Goal: Task Accomplishment & Management: Use online tool/utility

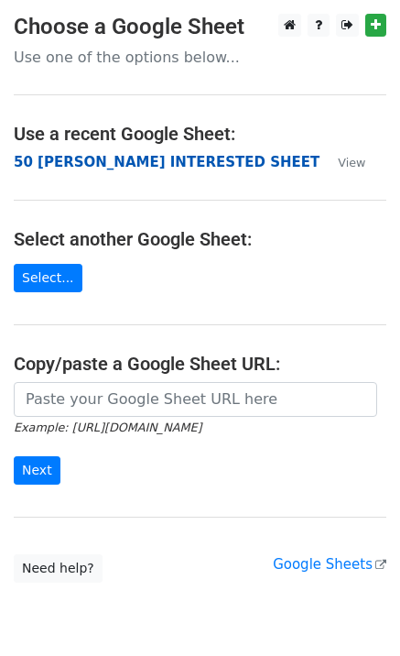
click at [81, 170] on strong "50 [PERSON_NAME] INTERESTED SHEET" at bounding box center [167, 162] width 306 height 16
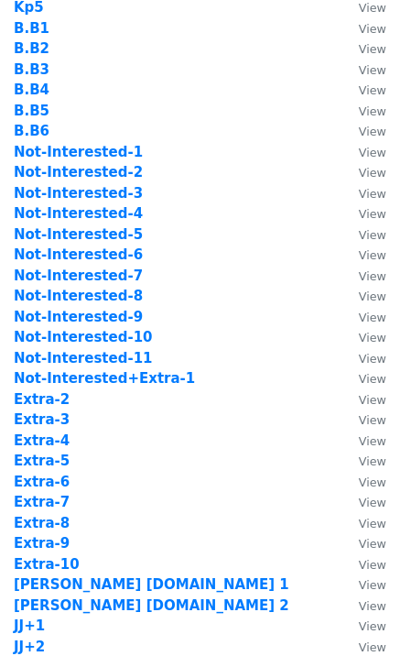
scroll to position [245, 0]
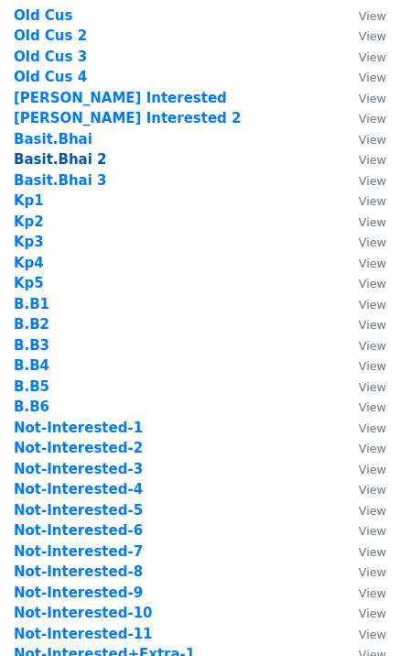
click at [78, 158] on strong "Basit.Bhai 2" at bounding box center [60, 159] width 93 height 16
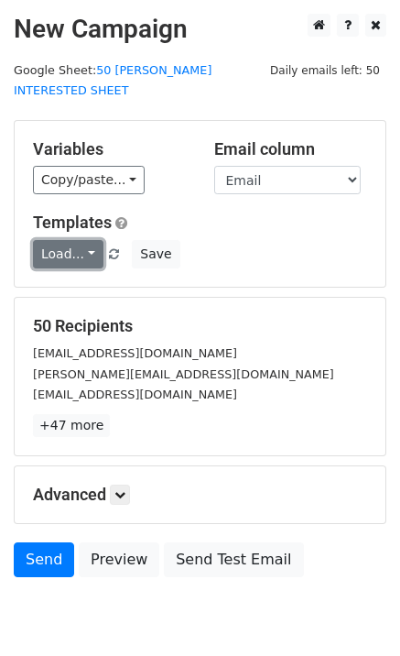
click at [73, 244] on link "Load..." at bounding box center [68, 254] width 71 height 28
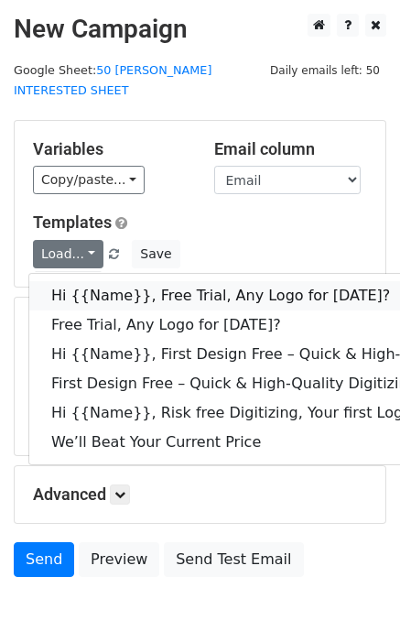
click at [105, 281] on link "Hi {{Name}}, Free Trial, Any Logo for today?" at bounding box center [292, 295] width 526 height 29
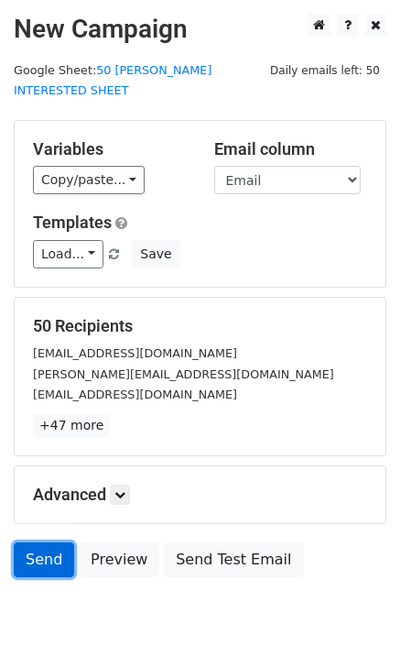
click at [59, 543] on link "Send" at bounding box center [44, 560] width 60 height 35
